Goal: Navigation & Orientation: Find specific page/section

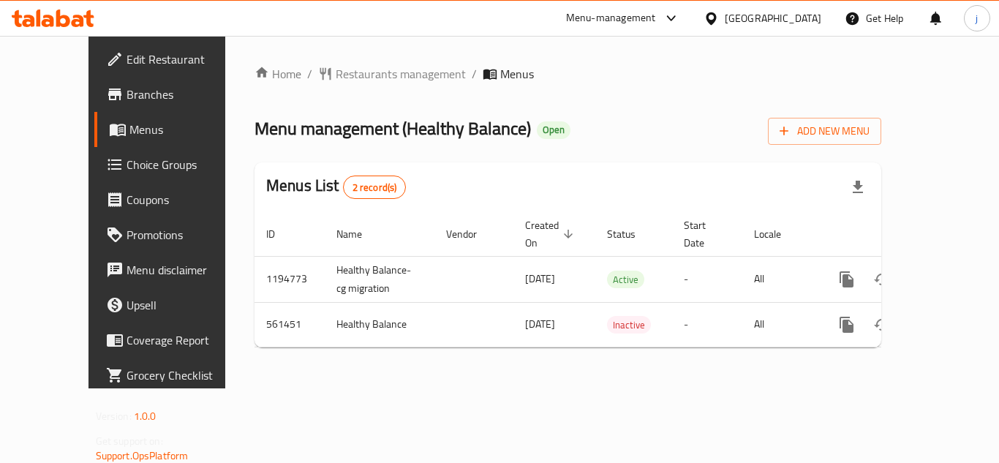
click at [713, 17] on icon at bounding box center [711, 18] width 15 height 15
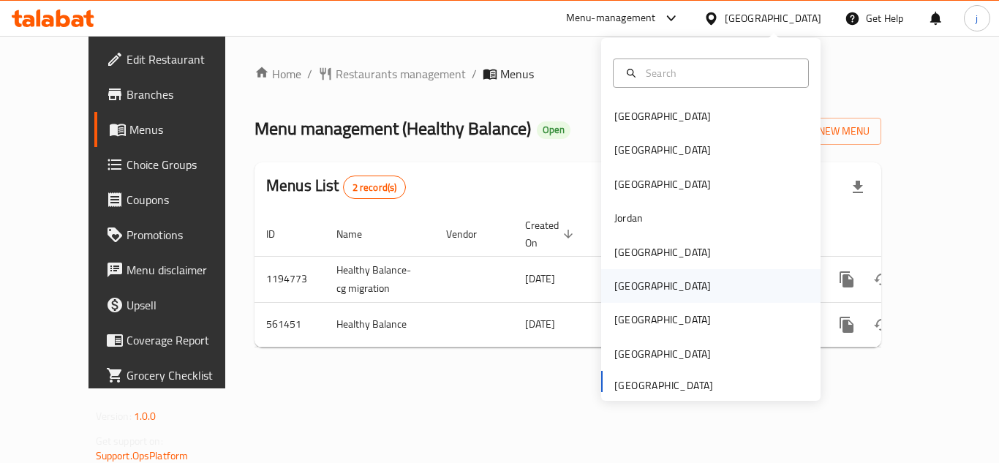
click at [636, 290] on div "[GEOGRAPHIC_DATA]" at bounding box center [663, 286] width 120 height 34
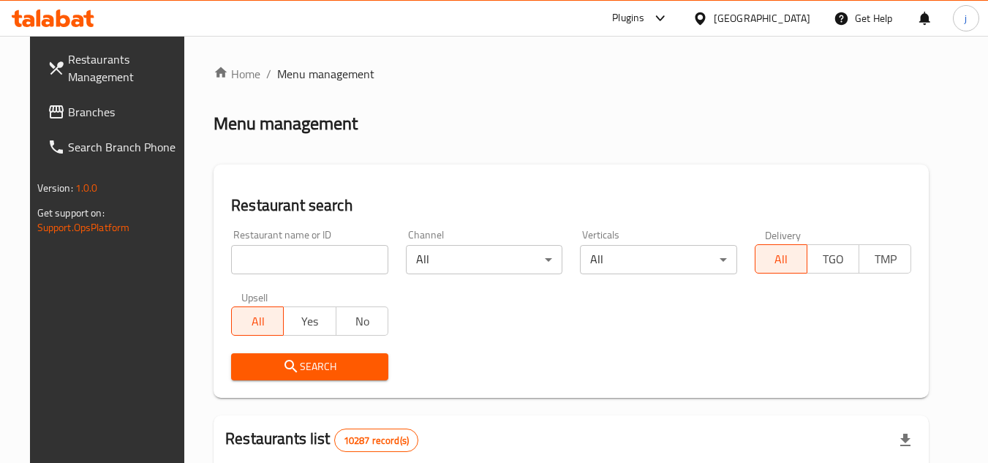
click at [68, 109] on span "Branches" at bounding box center [126, 112] width 116 height 18
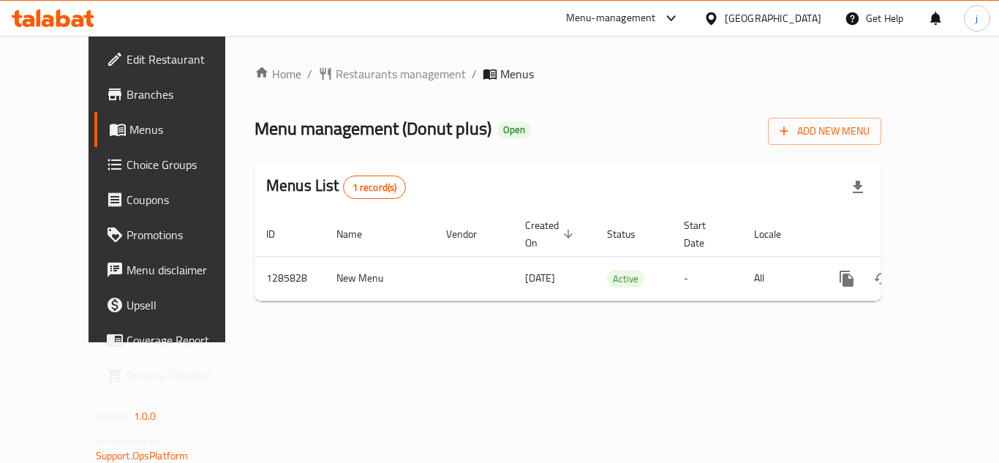
click at [716, 21] on icon at bounding box center [711, 18] width 10 height 12
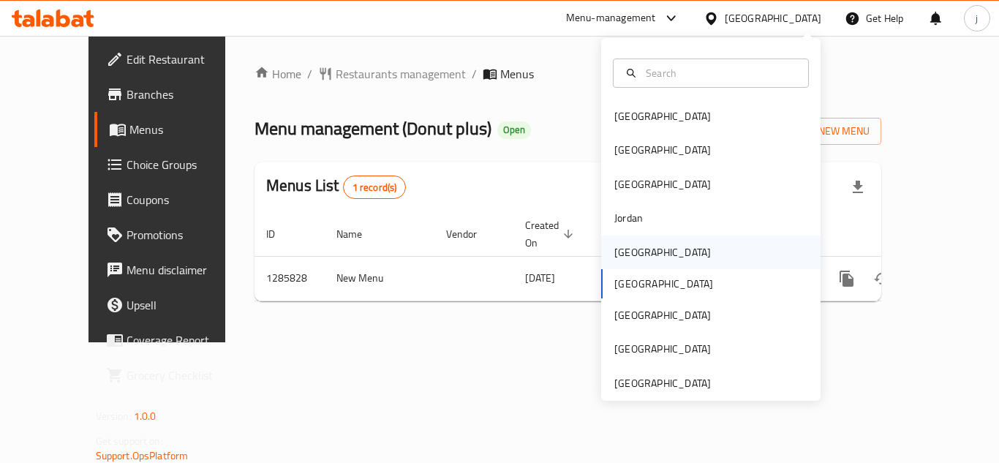
click at [627, 262] on div "[GEOGRAPHIC_DATA]" at bounding box center [663, 253] width 120 height 34
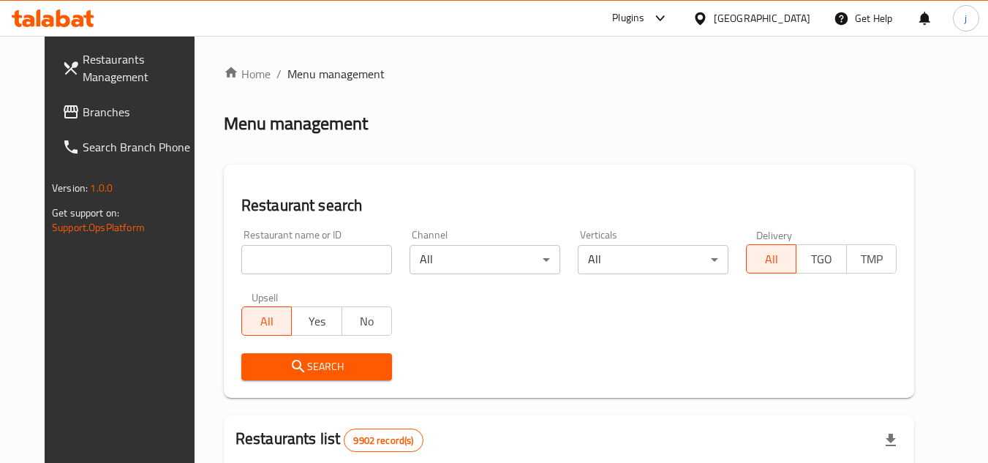
click at [83, 110] on span "Branches" at bounding box center [141, 112] width 116 height 18
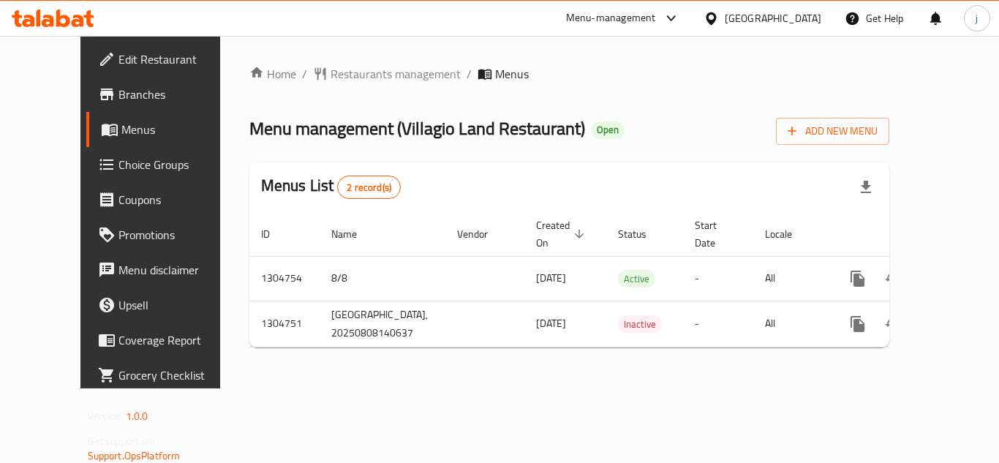
click at [716, 15] on icon at bounding box center [711, 18] width 10 height 12
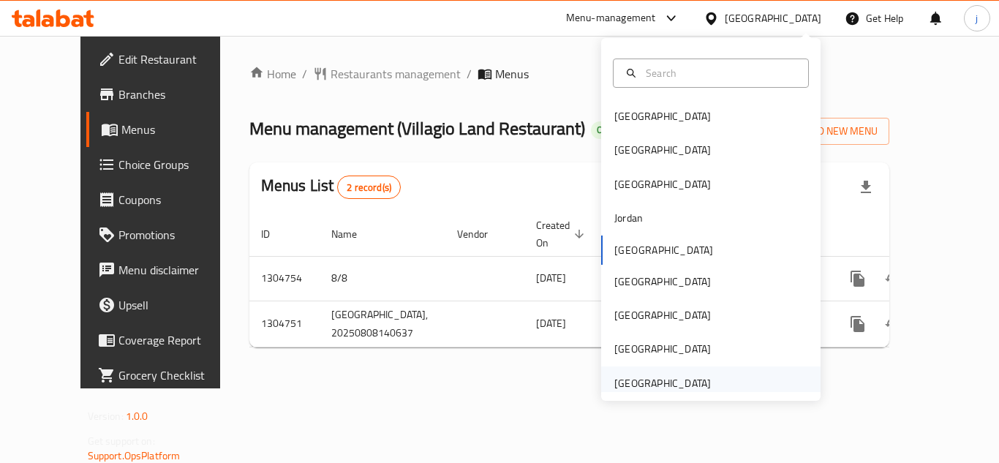
click at [677, 386] on div "[GEOGRAPHIC_DATA]" at bounding box center [662, 383] width 97 height 16
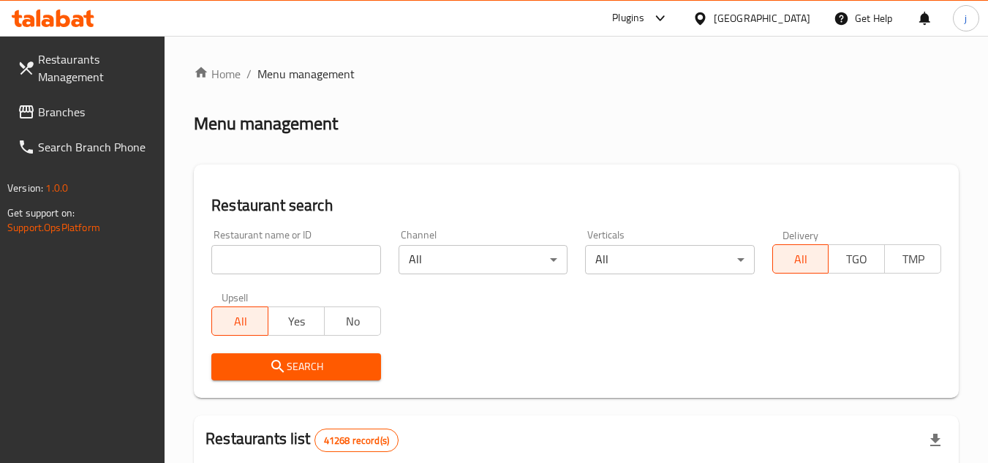
click at [40, 110] on span "Branches" at bounding box center [96, 112] width 116 height 18
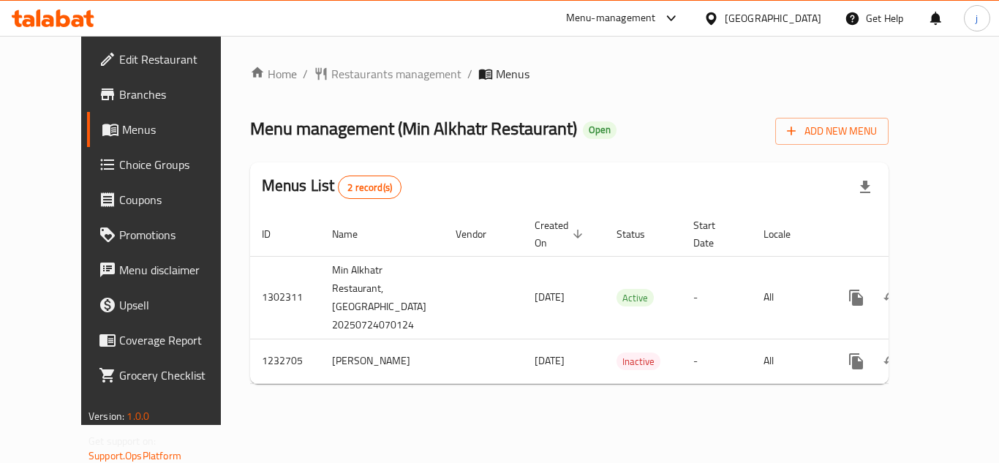
click at [729, 12] on div "[GEOGRAPHIC_DATA]" at bounding box center [773, 18] width 97 height 16
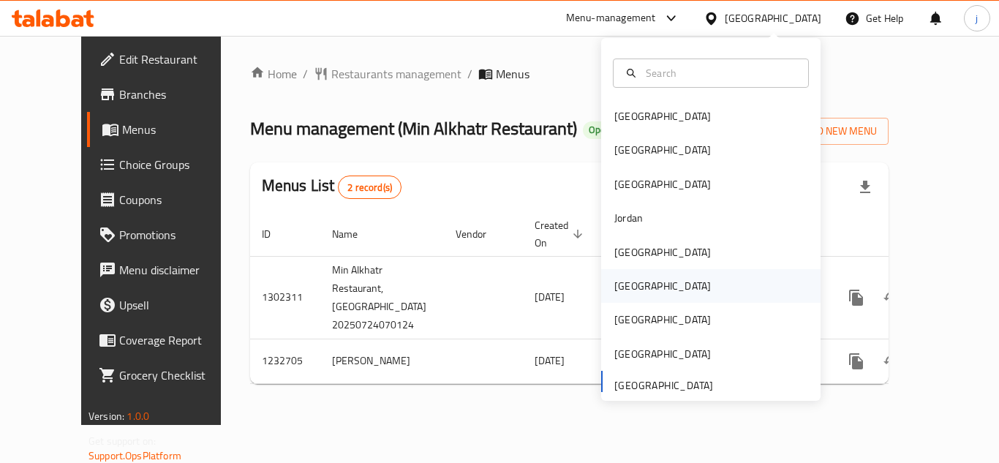
click at [616, 294] on div "[GEOGRAPHIC_DATA]" at bounding box center [662, 286] width 97 height 16
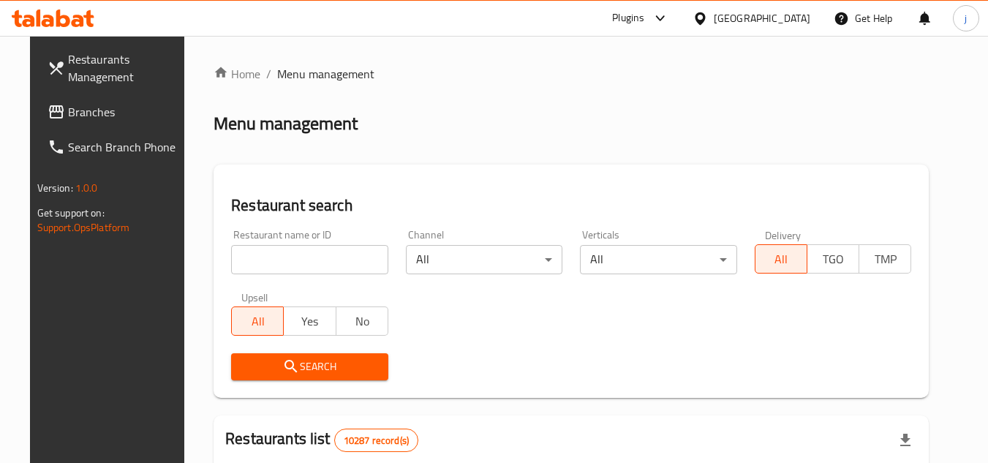
click at [135, 118] on span "Branches" at bounding box center [126, 112] width 116 height 18
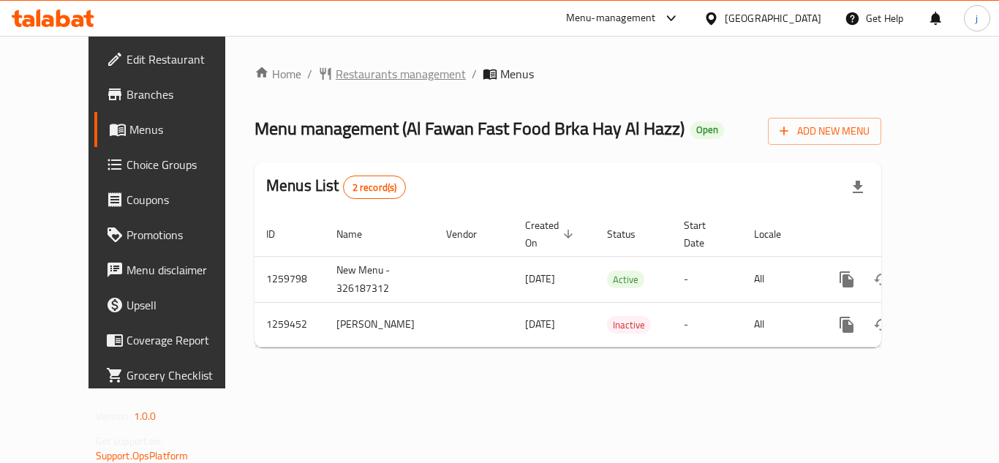
click at [339, 72] on span "Restaurants management" at bounding box center [401, 74] width 130 height 18
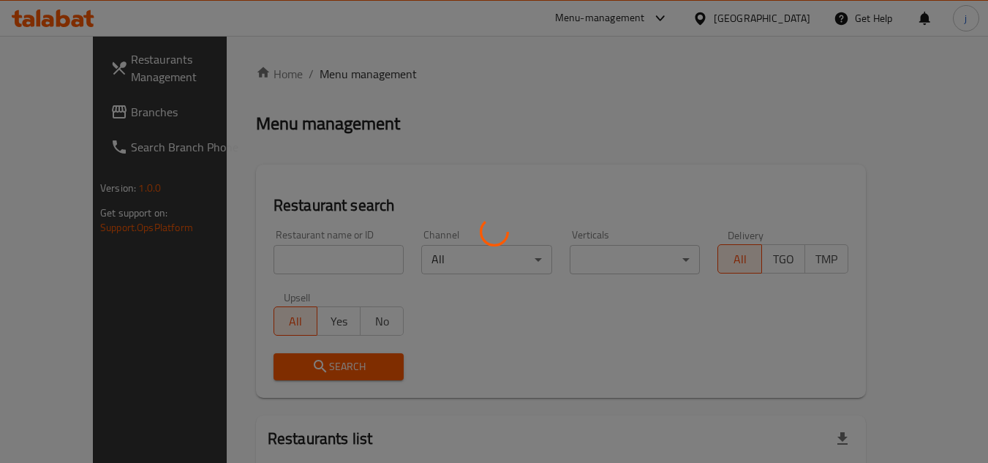
click at [67, 98] on div at bounding box center [494, 231] width 988 height 463
click at [50, 113] on div at bounding box center [494, 231] width 988 height 463
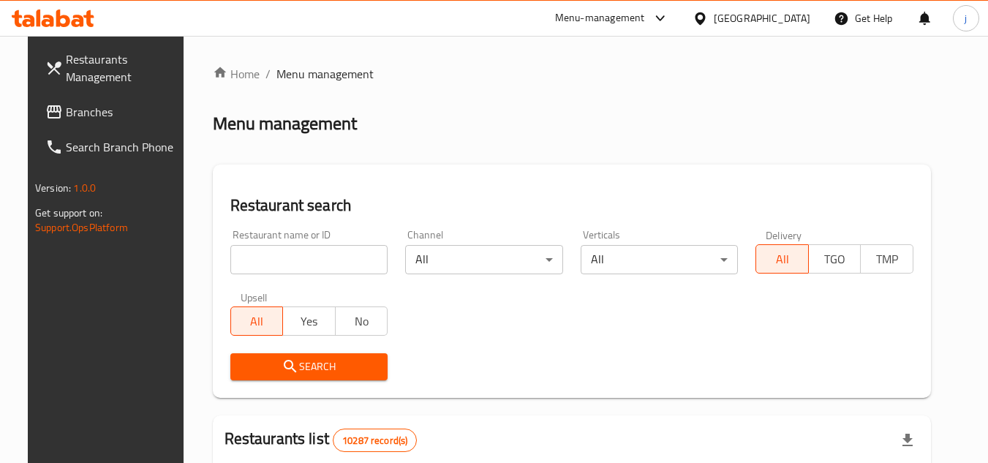
click at [99, 117] on span "Branches" at bounding box center [124, 112] width 116 height 18
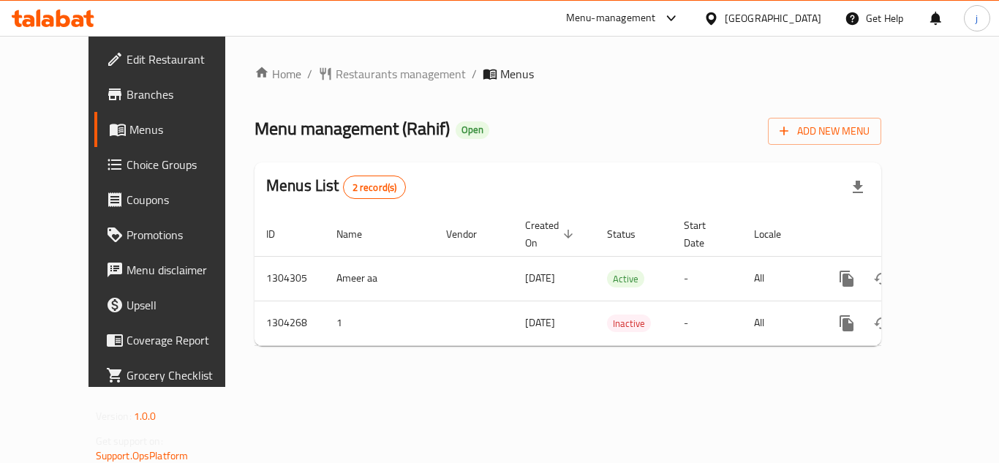
click at [716, 14] on icon at bounding box center [711, 18] width 10 height 12
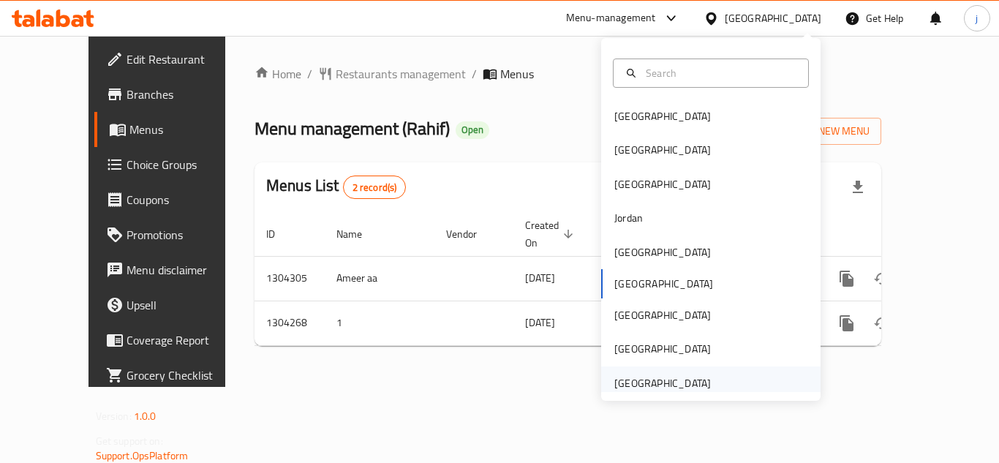
click at [700, 383] on div "United Arab Emirates" at bounding box center [663, 383] width 120 height 34
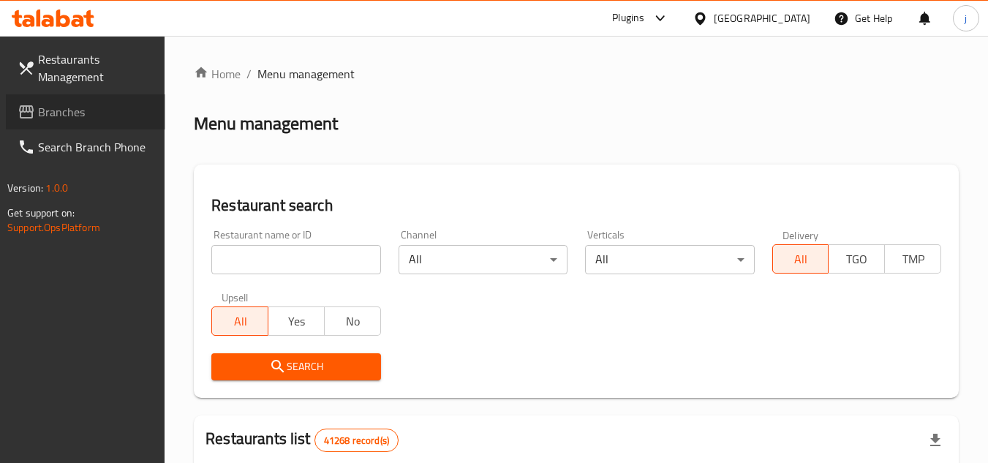
click at [81, 98] on link "Branches" at bounding box center [85, 111] width 159 height 35
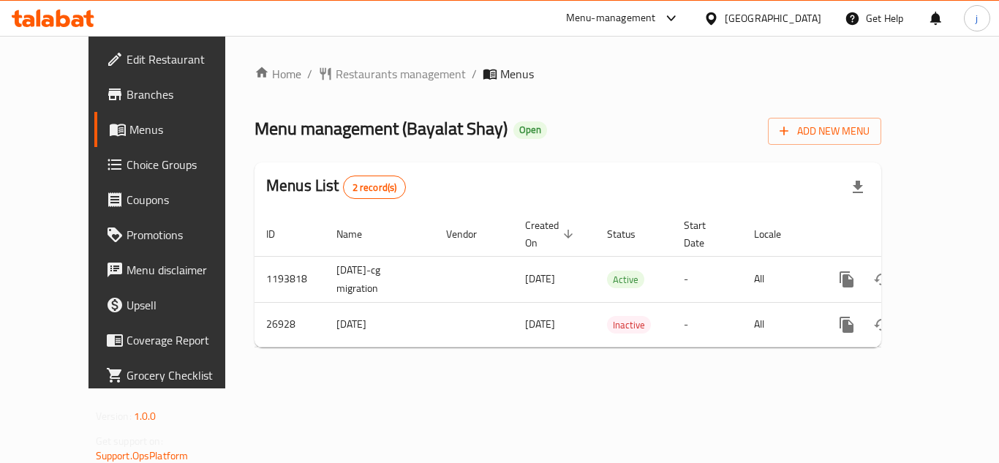
click at [715, 15] on icon at bounding box center [711, 18] width 15 height 15
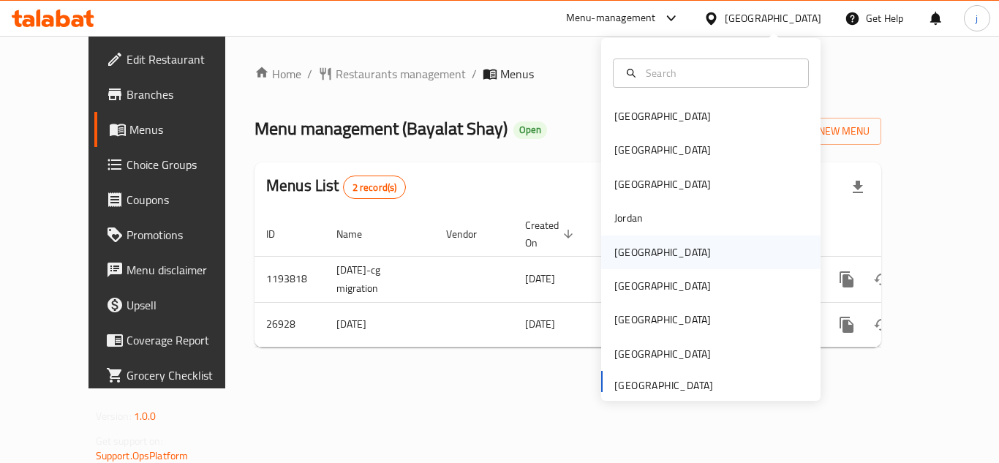
click at [635, 257] on div "[GEOGRAPHIC_DATA]" at bounding box center [663, 253] width 120 height 34
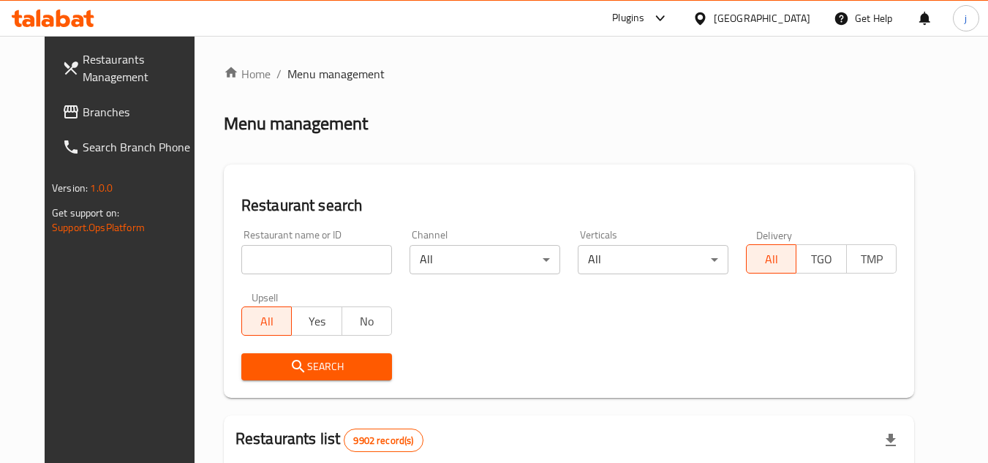
click at [84, 112] on span "Branches" at bounding box center [141, 112] width 116 height 18
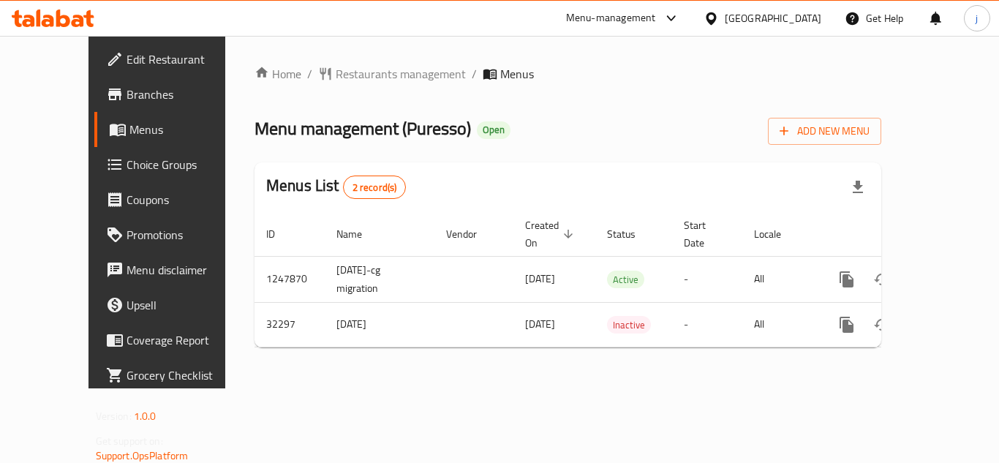
click at [716, 13] on icon at bounding box center [711, 18] width 10 height 12
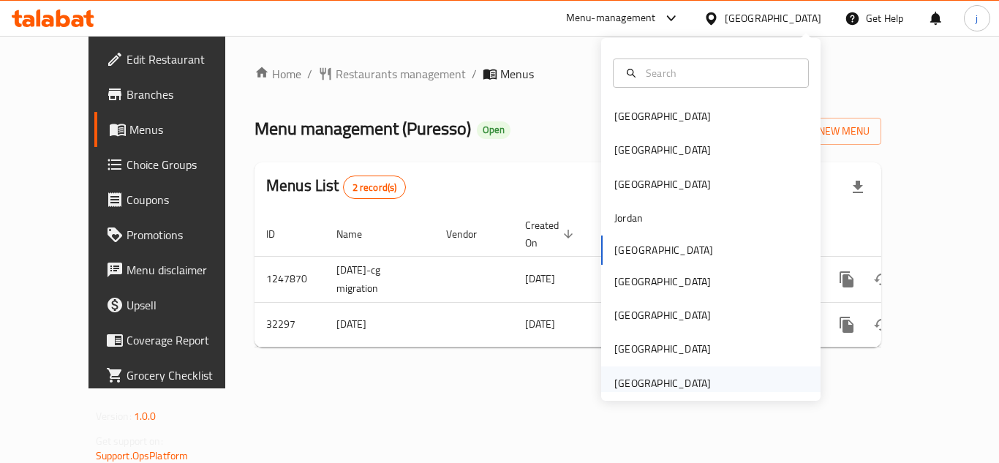
click at [688, 382] on div "[GEOGRAPHIC_DATA]" at bounding box center [662, 383] width 97 height 16
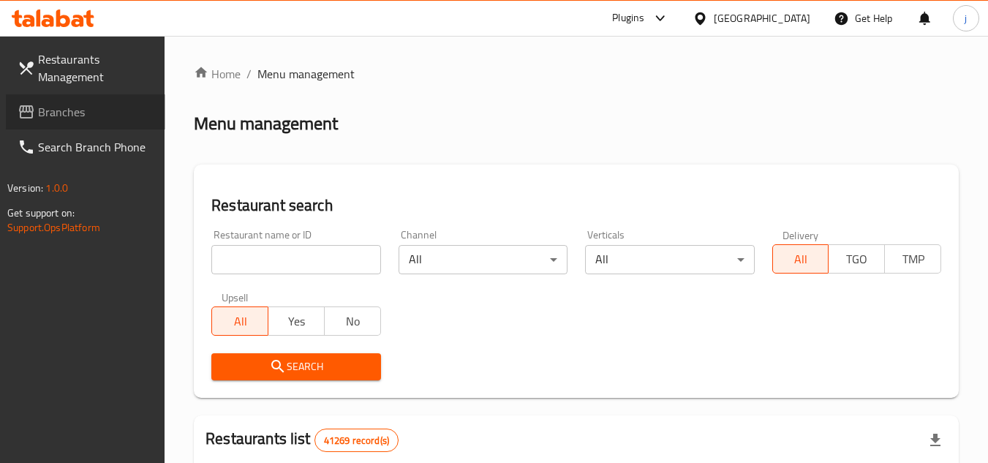
click at [51, 105] on span "Branches" at bounding box center [96, 112] width 116 height 18
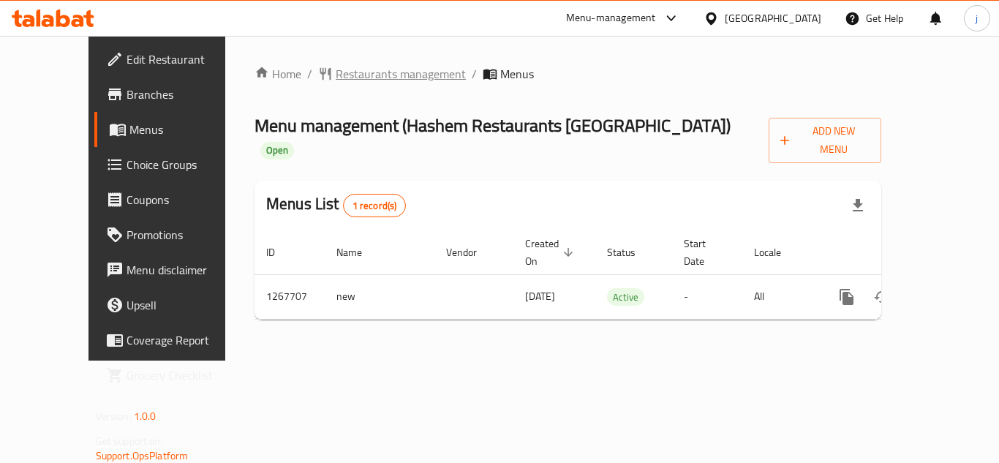
click at [364, 83] on span "Restaurants management" at bounding box center [401, 74] width 130 height 18
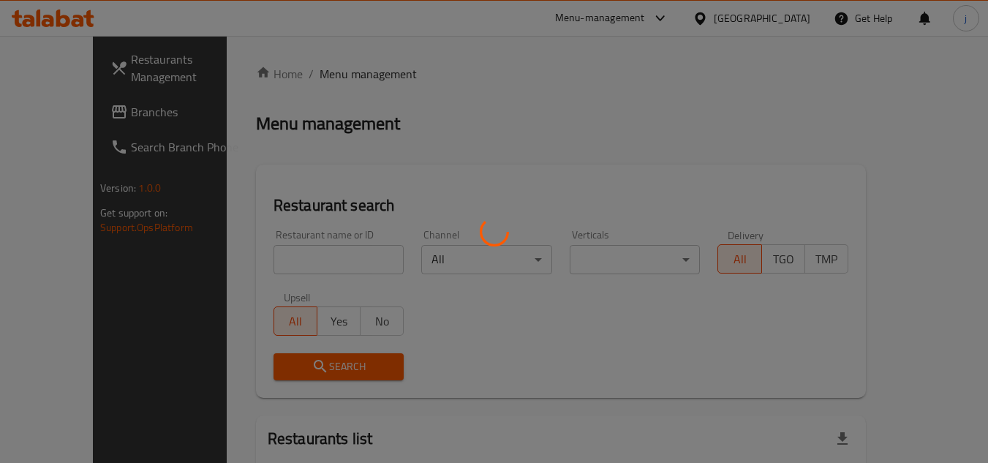
click at [67, 122] on div at bounding box center [494, 231] width 988 height 463
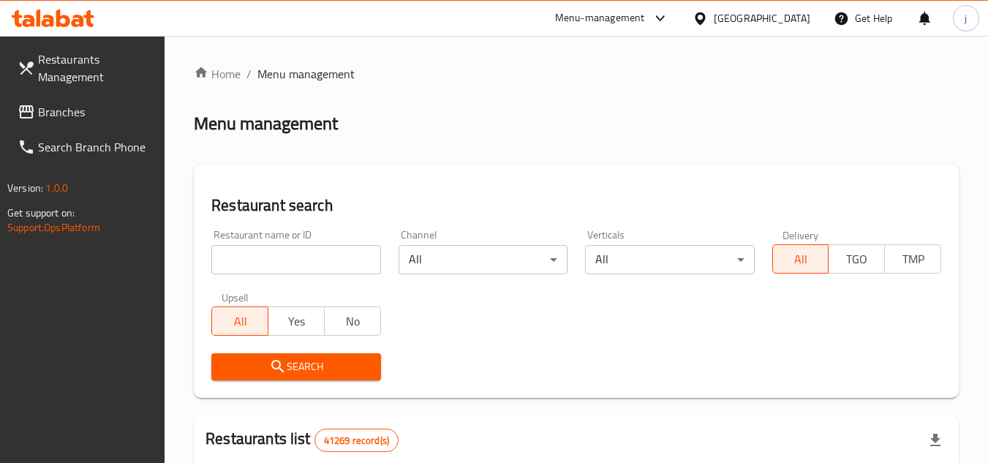
click at [70, 113] on span "Branches" at bounding box center [96, 112] width 116 height 18
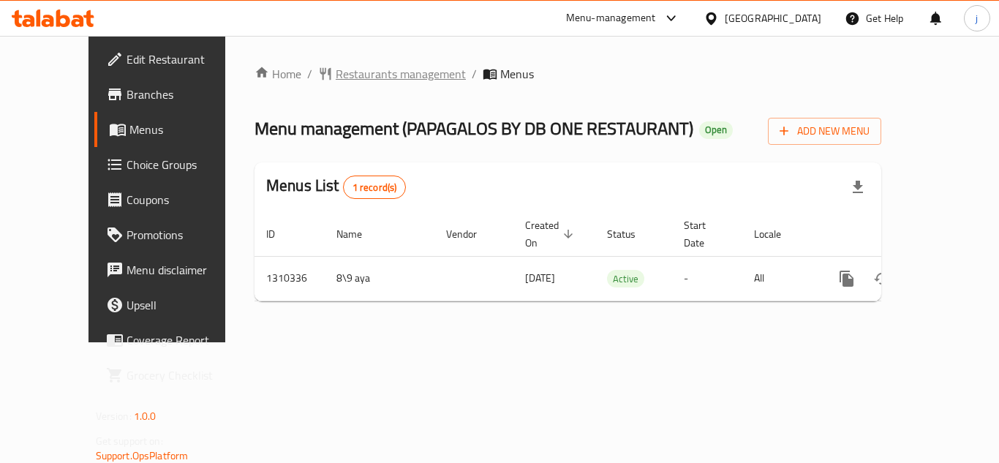
click at [336, 80] on span "Restaurants management" at bounding box center [401, 74] width 130 height 18
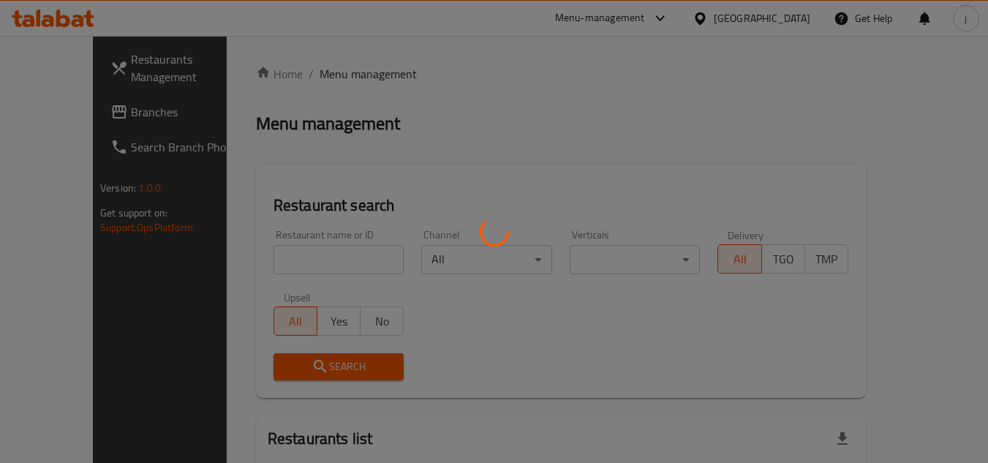
click at [67, 102] on div at bounding box center [494, 231] width 988 height 463
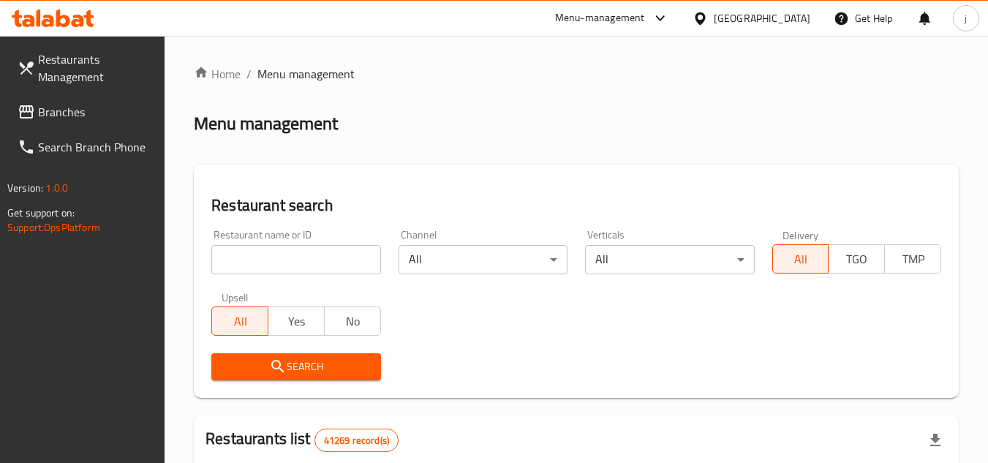
click at [62, 116] on span "Branches" at bounding box center [96, 112] width 116 height 18
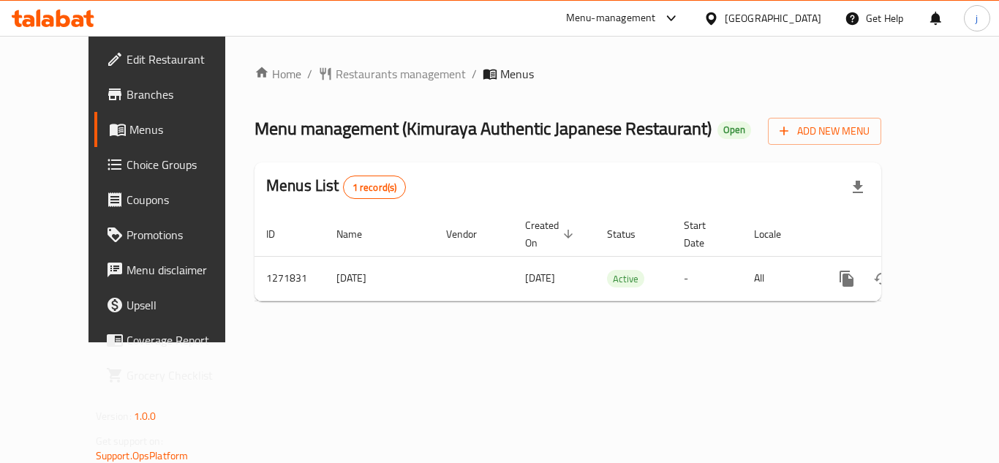
click at [715, 17] on icon at bounding box center [711, 18] width 15 height 15
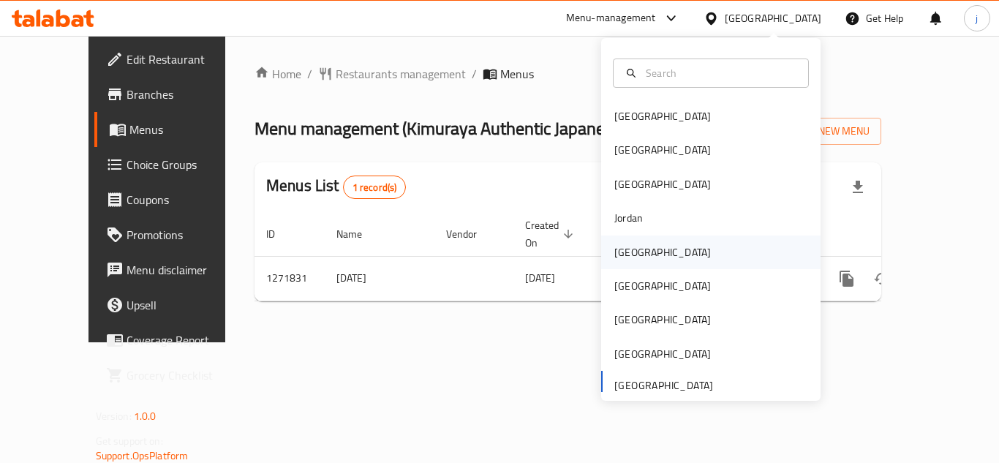
click at [628, 260] on div "[GEOGRAPHIC_DATA]" at bounding box center [662, 252] width 97 height 16
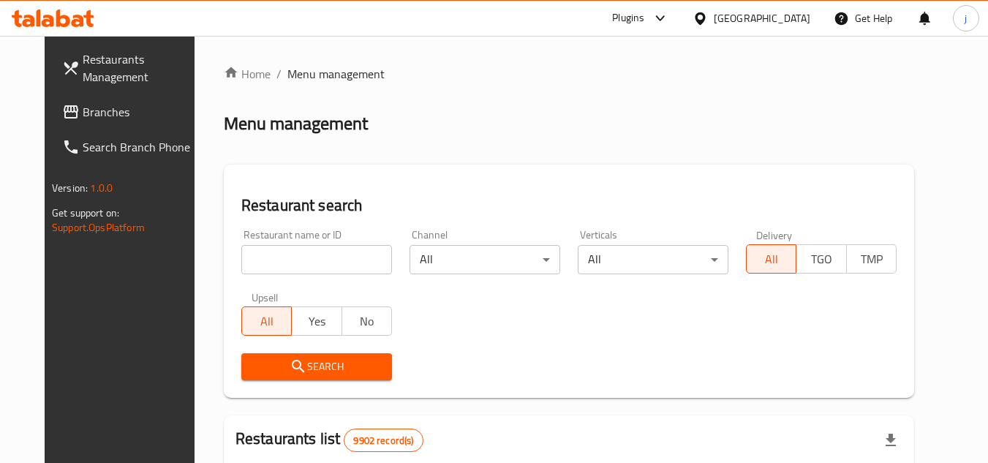
click at [83, 119] on span "Branches" at bounding box center [141, 112] width 116 height 18
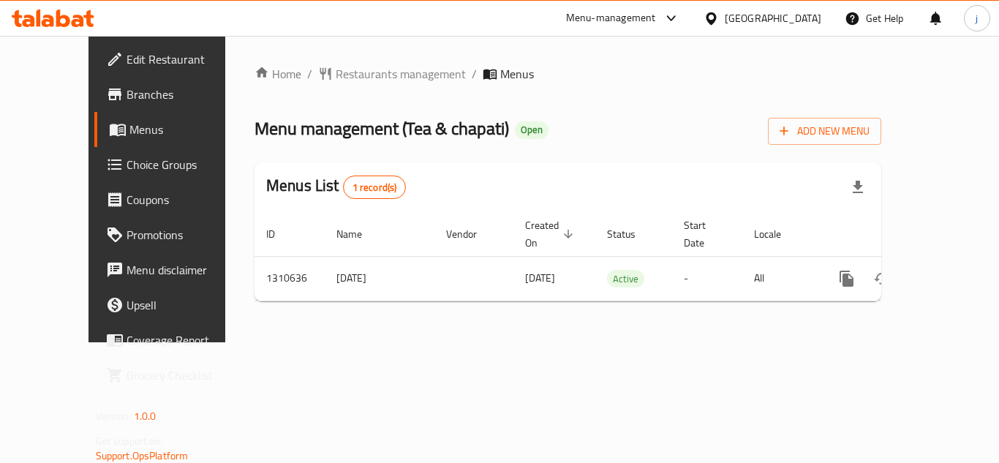
click at [767, 22] on div "[GEOGRAPHIC_DATA]" at bounding box center [762, 18] width 141 height 35
click at [716, 23] on icon at bounding box center [711, 18] width 10 height 12
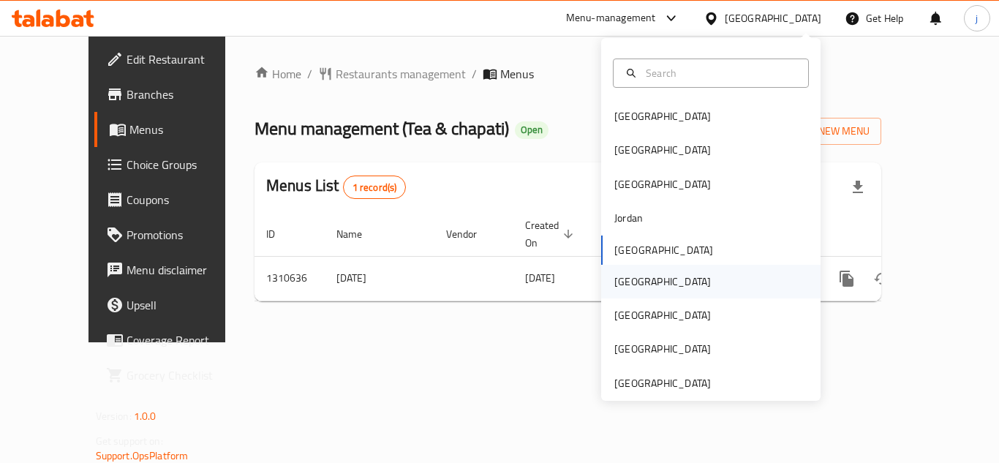
click at [663, 279] on div "[GEOGRAPHIC_DATA]" at bounding box center [710, 282] width 219 height 34
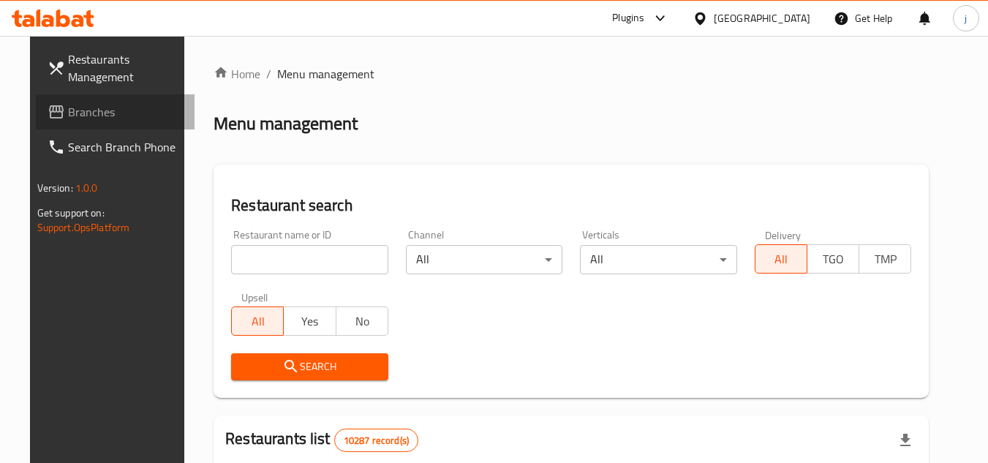
click at [94, 103] on span "Branches" at bounding box center [126, 112] width 116 height 18
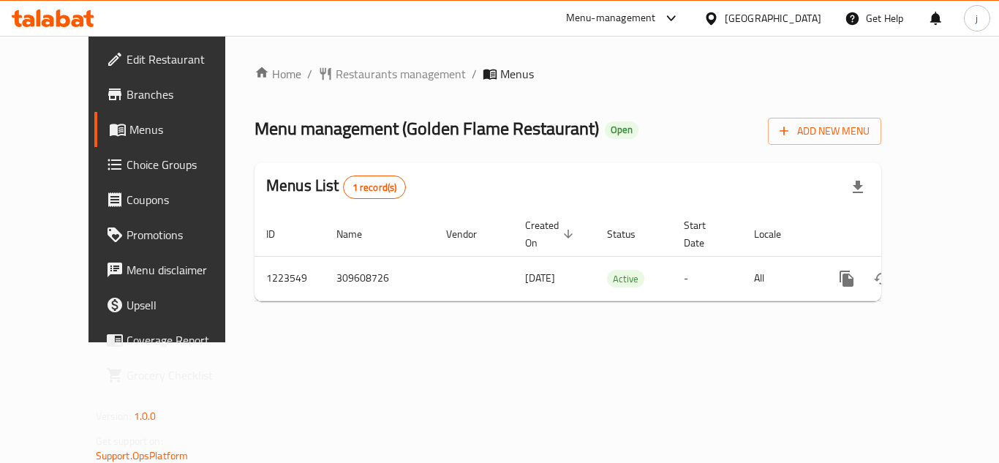
click at [719, 17] on icon at bounding box center [711, 18] width 15 height 15
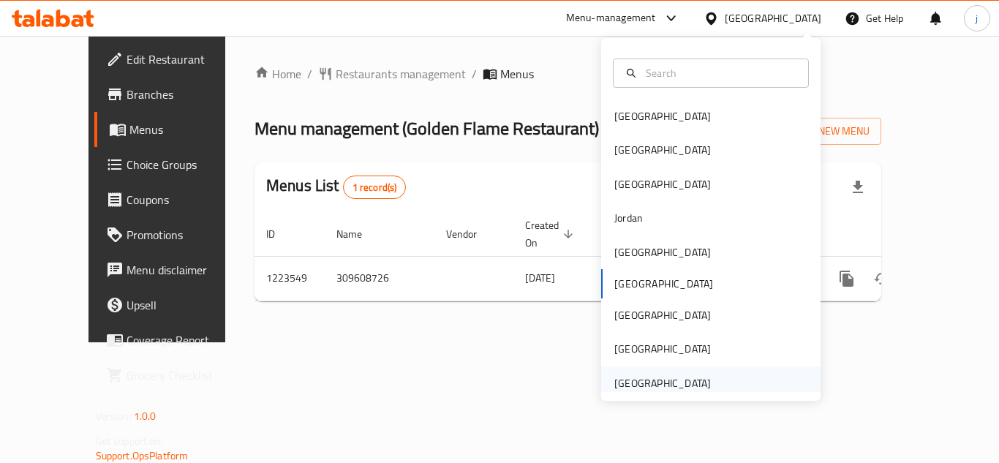
click at [627, 376] on div "[GEOGRAPHIC_DATA]" at bounding box center [662, 383] width 97 height 16
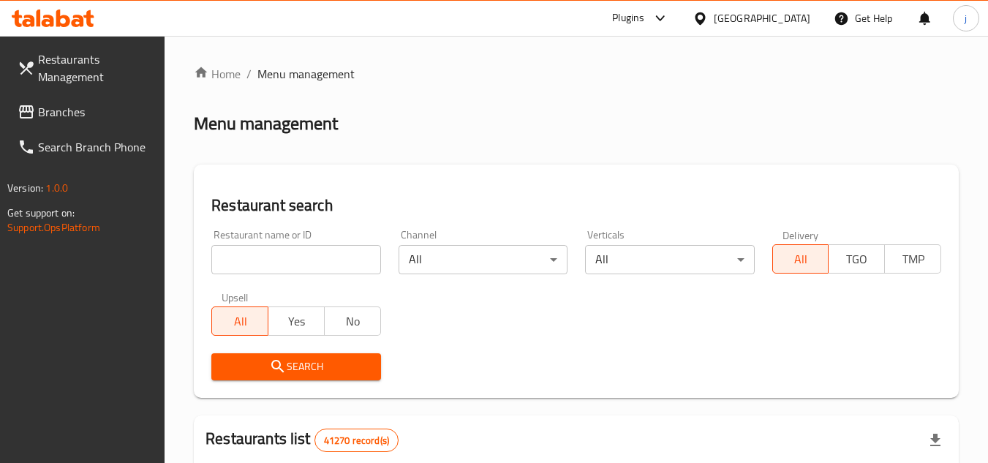
click at [82, 108] on span "Branches" at bounding box center [96, 112] width 116 height 18
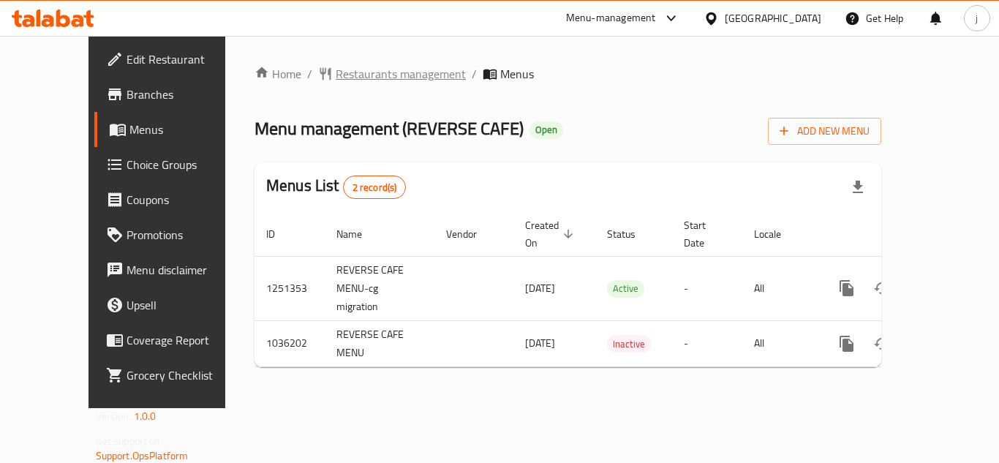
click at [350, 71] on span "Restaurants management" at bounding box center [401, 74] width 130 height 18
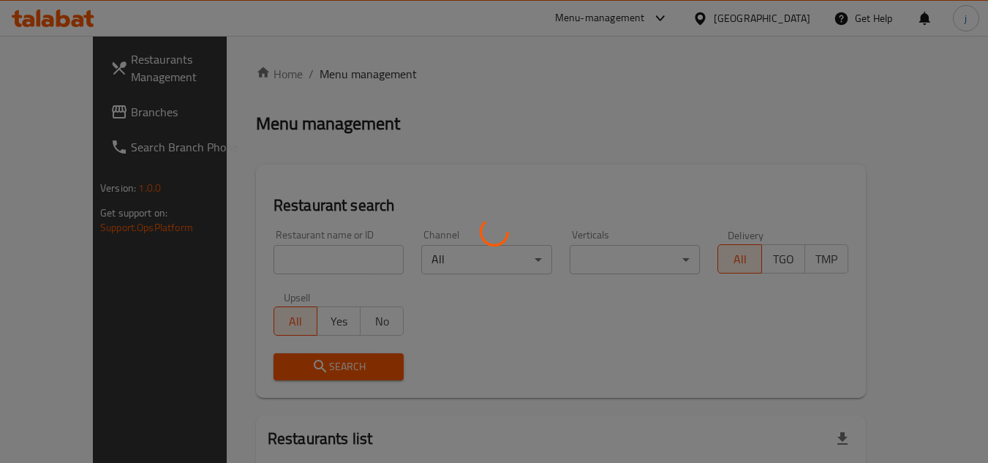
click at [93, 119] on div at bounding box center [494, 231] width 988 height 463
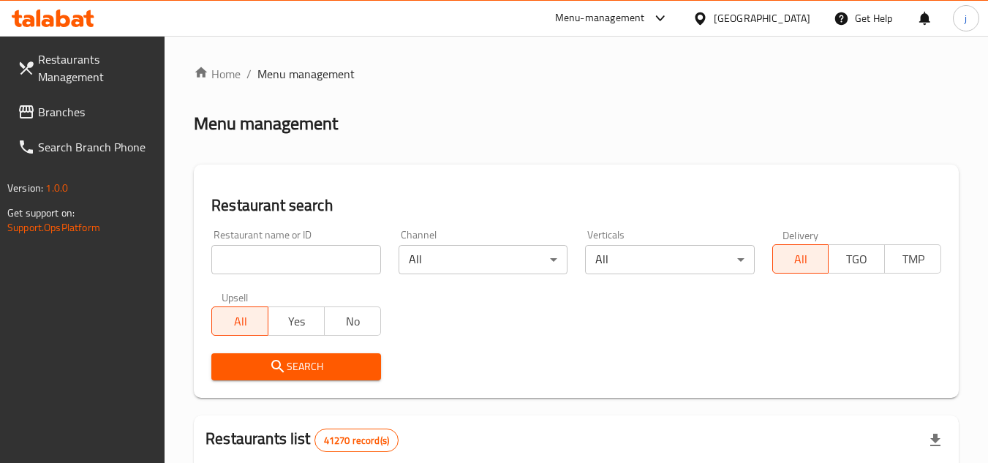
click at [95, 108] on div at bounding box center [494, 231] width 988 height 463
click at [95, 108] on span "Branches" at bounding box center [96, 112] width 116 height 18
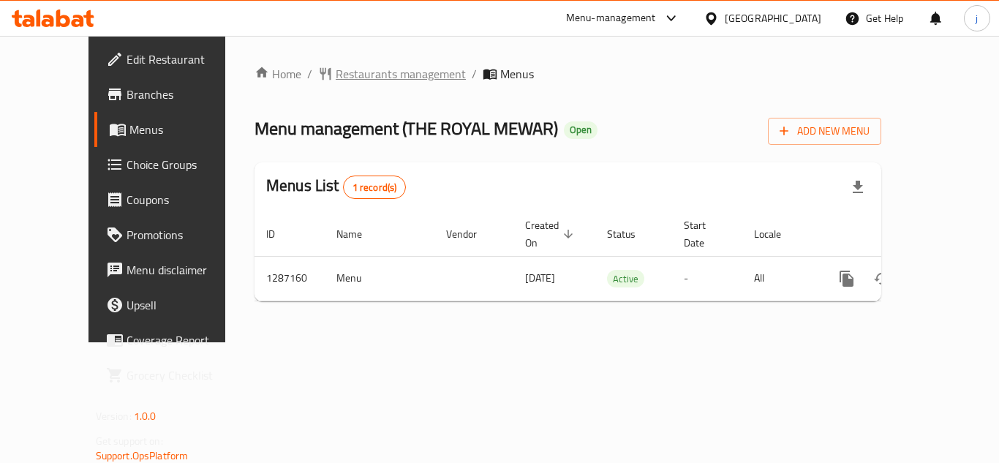
click at [353, 72] on span "Restaurants management" at bounding box center [401, 74] width 130 height 18
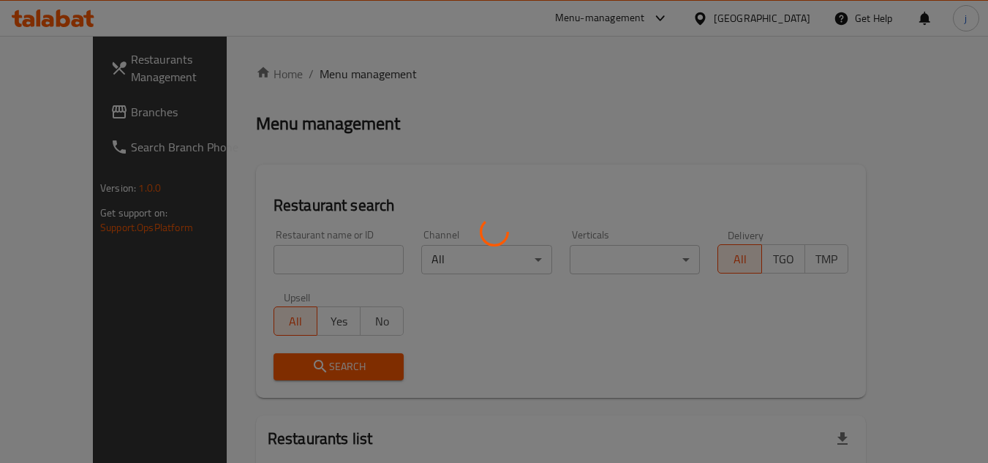
click at [58, 112] on div at bounding box center [494, 231] width 988 height 463
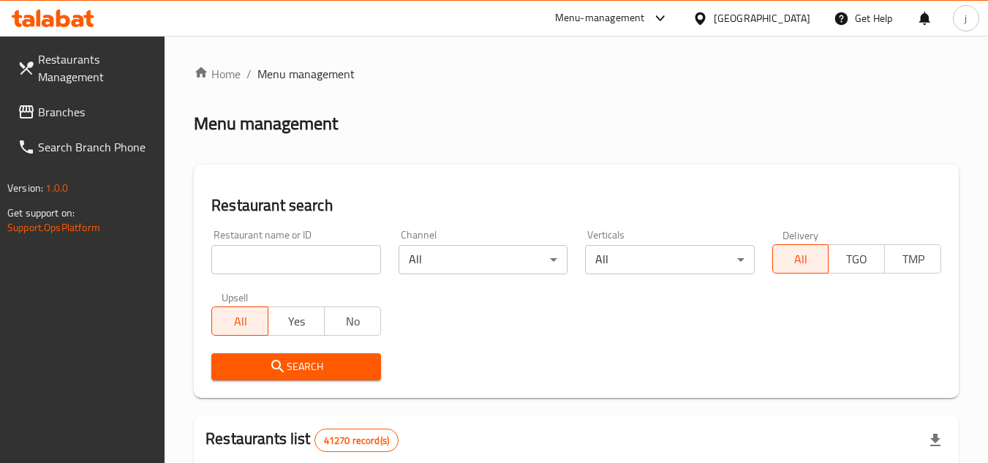
click at [81, 118] on span "Branches" at bounding box center [96, 112] width 116 height 18
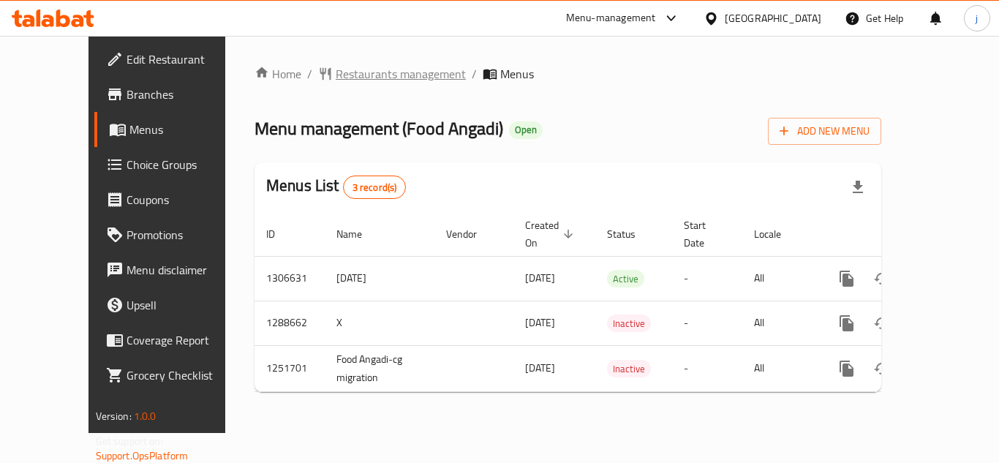
click at [342, 80] on span "Restaurants management" at bounding box center [401, 74] width 130 height 18
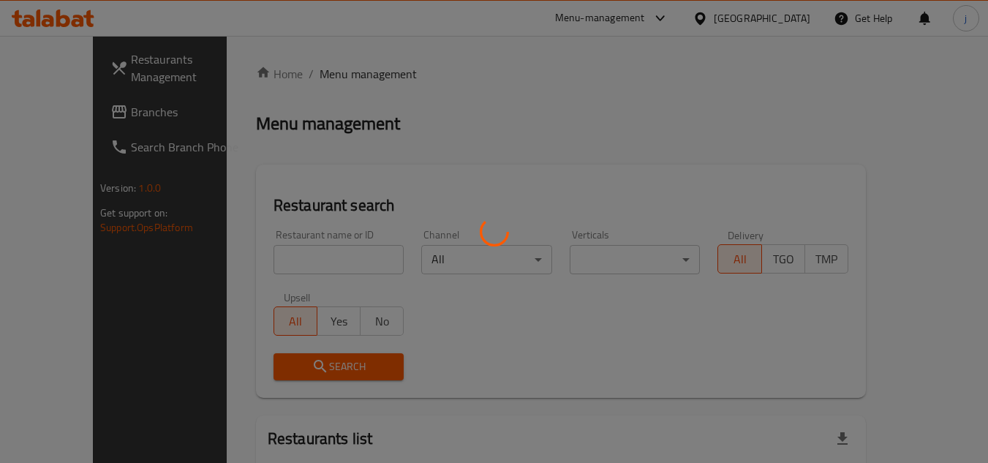
click at [101, 107] on div at bounding box center [494, 231] width 988 height 463
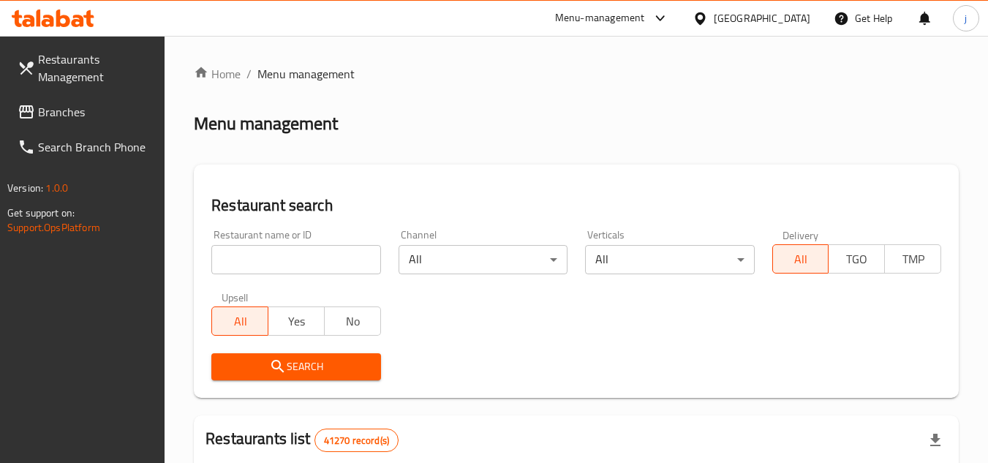
click at [80, 121] on span "Branches" at bounding box center [96, 112] width 116 height 18
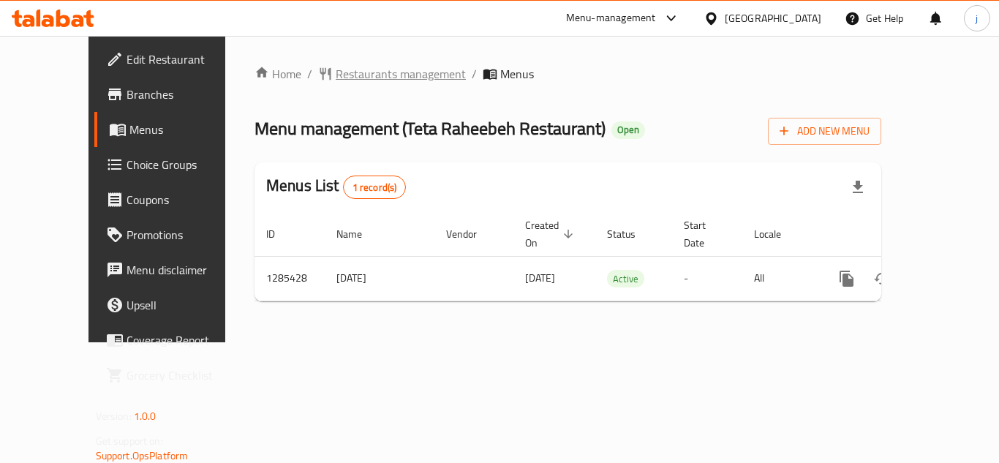
click at [336, 73] on span "Restaurants management" at bounding box center [401, 74] width 130 height 18
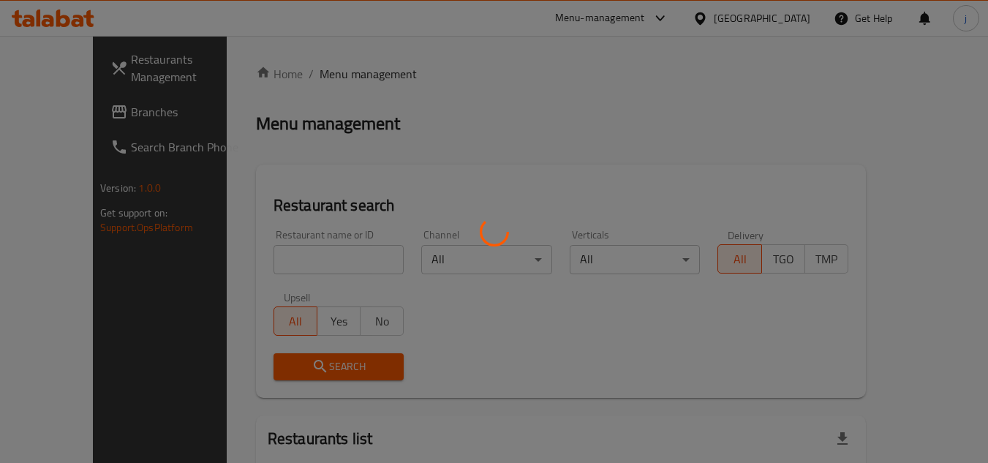
click at [52, 113] on div at bounding box center [494, 231] width 988 height 463
click at [59, 104] on div at bounding box center [494, 231] width 988 height 463
click at [78, 111] on div at bounding box center [494, 231] width 988 height 463
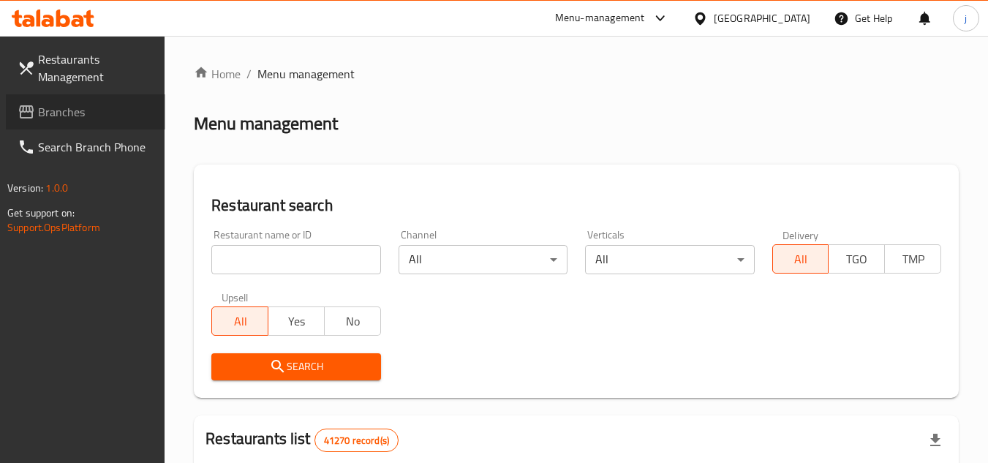
click at [96, 116] on span "Branches" at bounding box center [96, 112] width 116 height 18
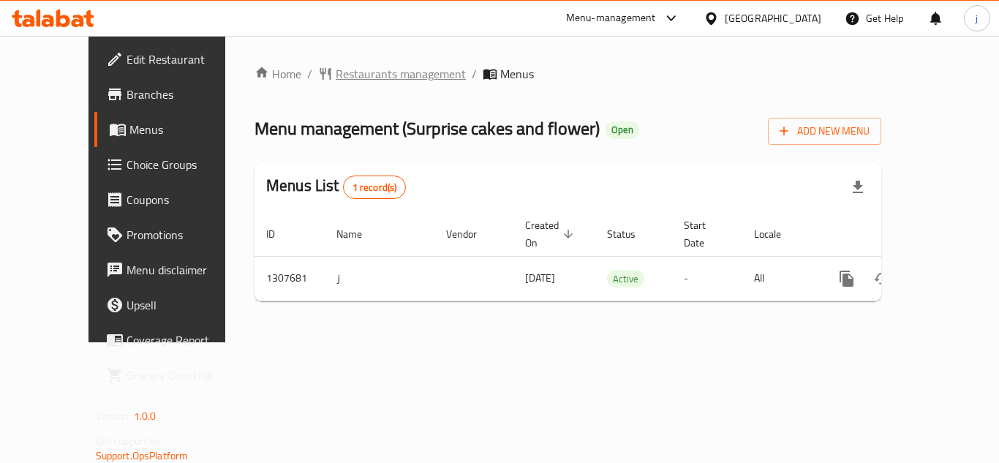
click at [354, 65] on span "Restaurants management" at bounding box center [401, 74] width 130 height 18
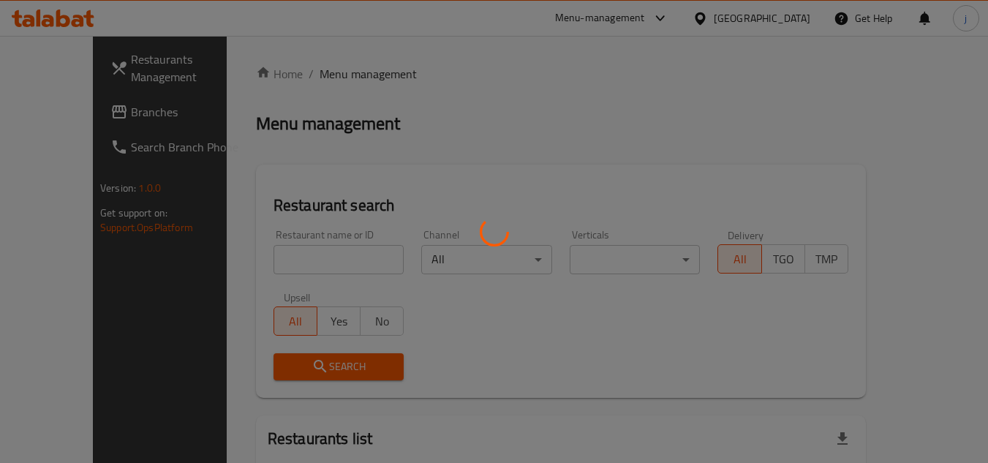
click at [311, 79] on div at bounding box center [494, 231] width 988 height 463
click at [75, 114] on div at bounding box center [494, 231] width 988 height 463
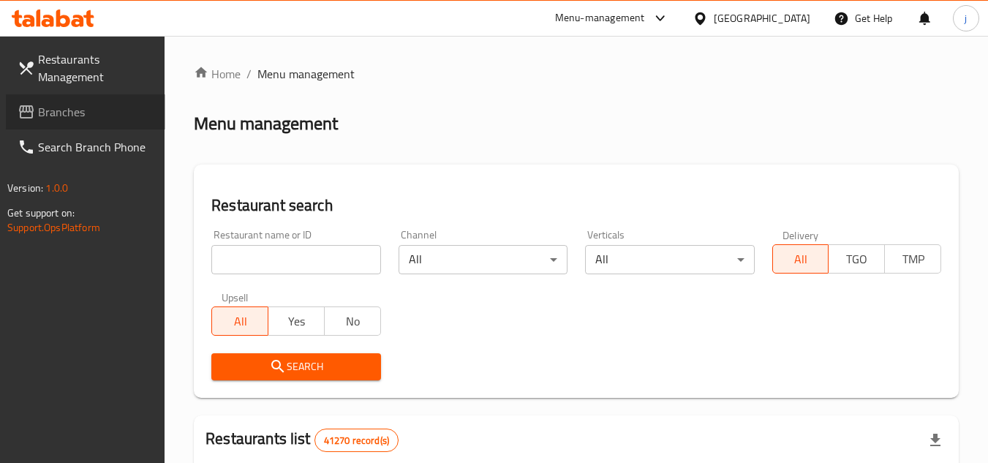
click at [75, 114] on span "Branches" at bounding box center [96, 112] width 116 height 18
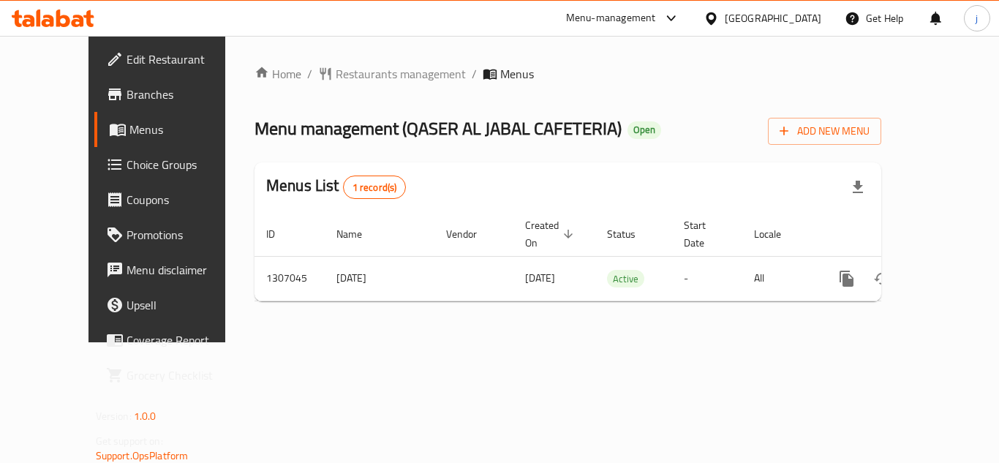
click at [729, 17] on div "[GEOGRAPHIC_DATA]" at bounding box center [773, 18] width 97 height 16
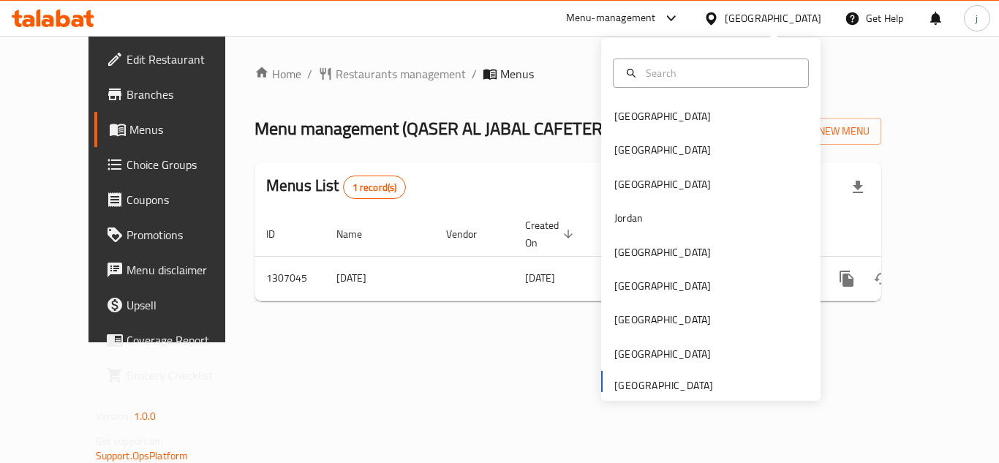
click at [427, 342] on div "Home / Restaurants management / Menus Menu management ( QASER AL JABAL CAFETERI…" at bounding box center [567, 189] width 685 height 307
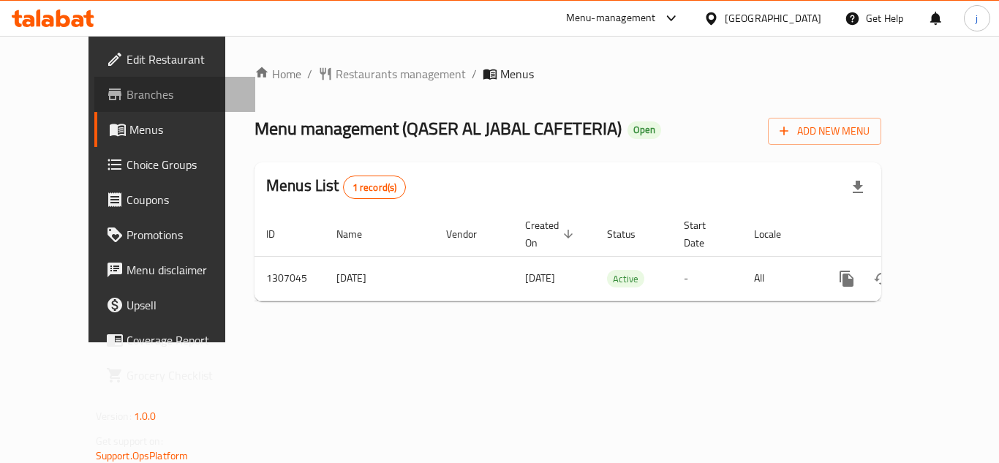
click at [127, 91] on span "Branches" at bounding box center [185, 95] width 117 height 18
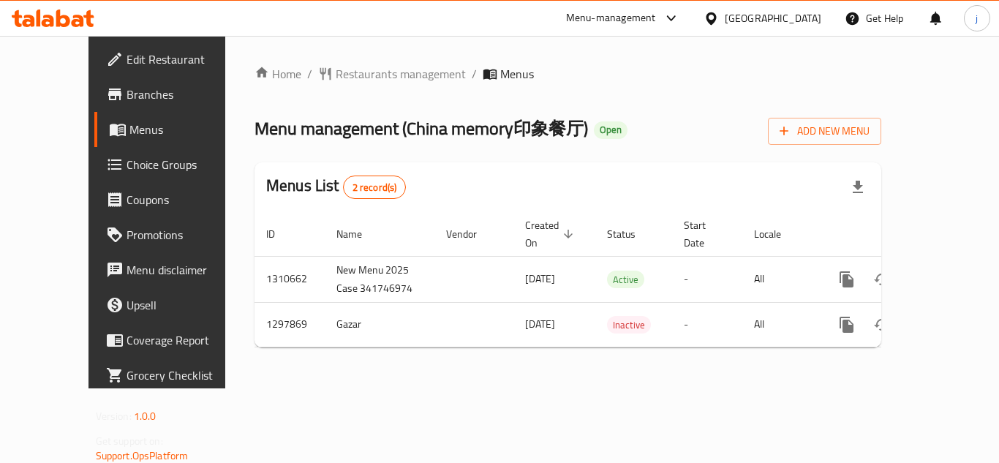
click at [714, 16] on icon at bounding box center [711, 18] width 15 height 15
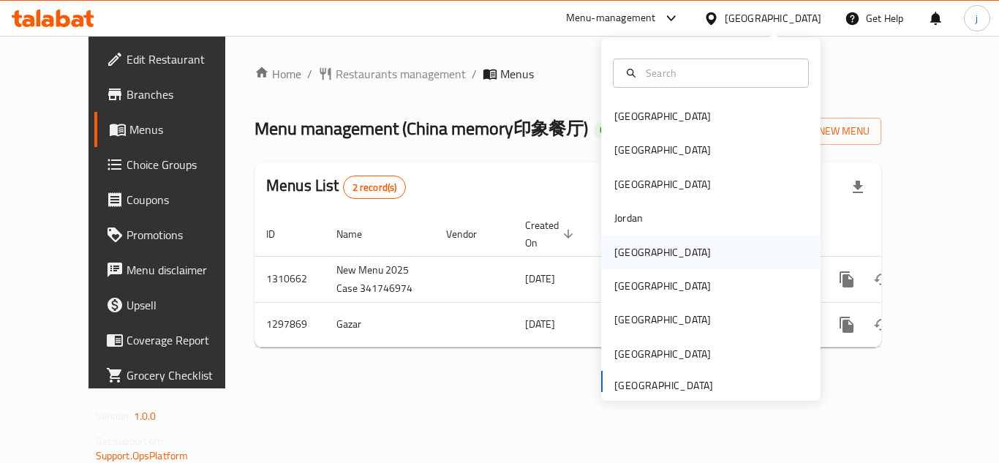
click at [624, 260] on div "[GEOGRAPHIC_DATA]" at bounding box center [662, 252] width 97 height 16
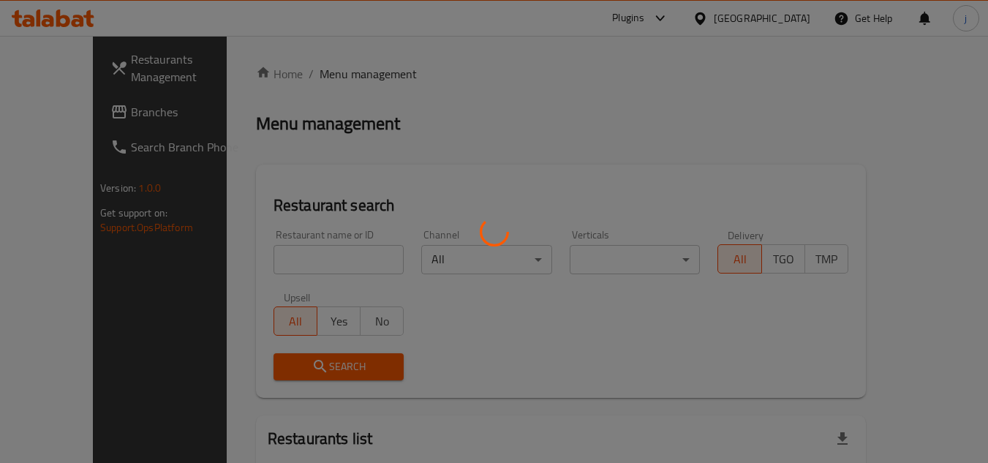
click at [62, 118] on div at bounding box center [494, 231] width 988 height 463
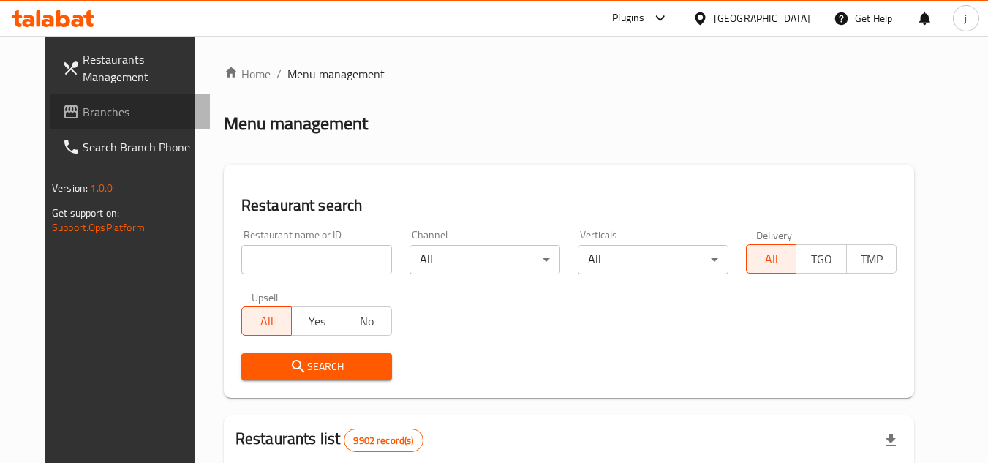
click at [83, 107] on span "Branches" at bounding box center [141, 112] width 116 height 18
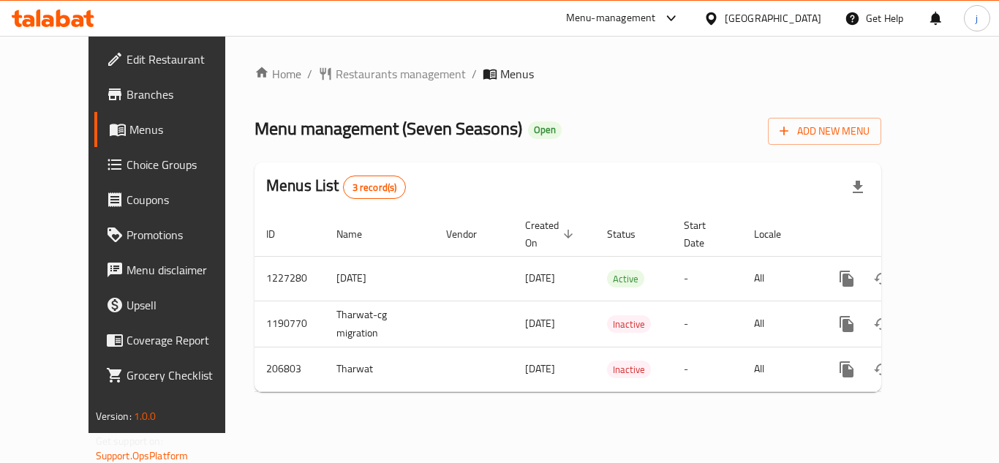
click at [719, 19] on icon at bounding box center [711, 18] width 15 height 15
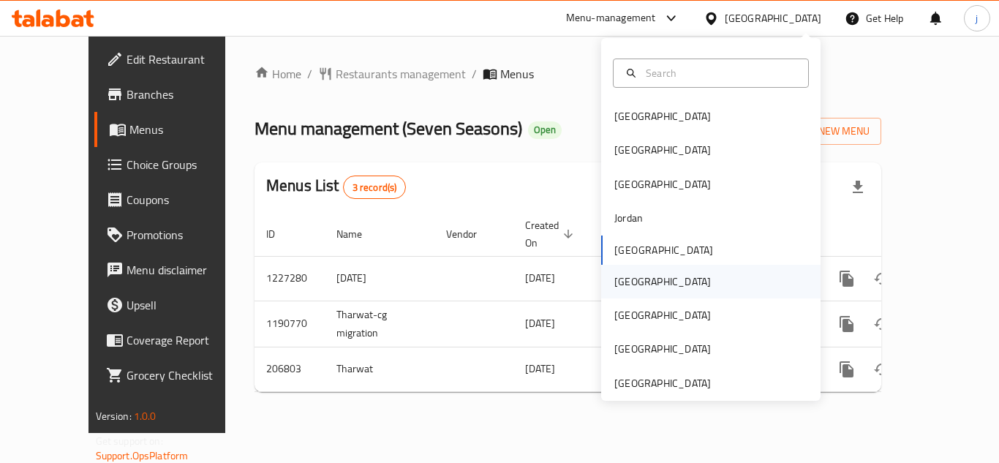
click at [624, 274] on div "[GEOGRAPHIC_DATA]" at bounding box center [662, 282] width 97 height 16
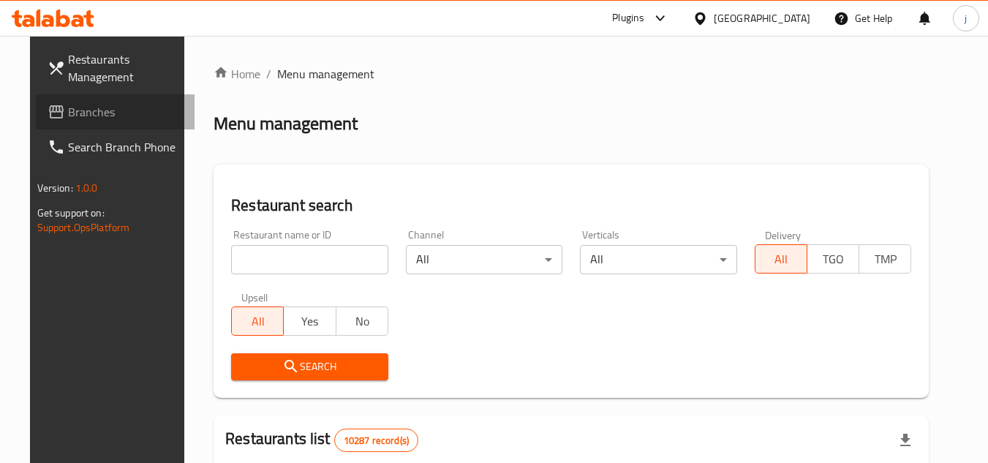
click at [89, 112] on span "Branches" at bounding box center [126, 112] width 116 height 18
